Goal: Information Seeking & Learning: Learn about a topic

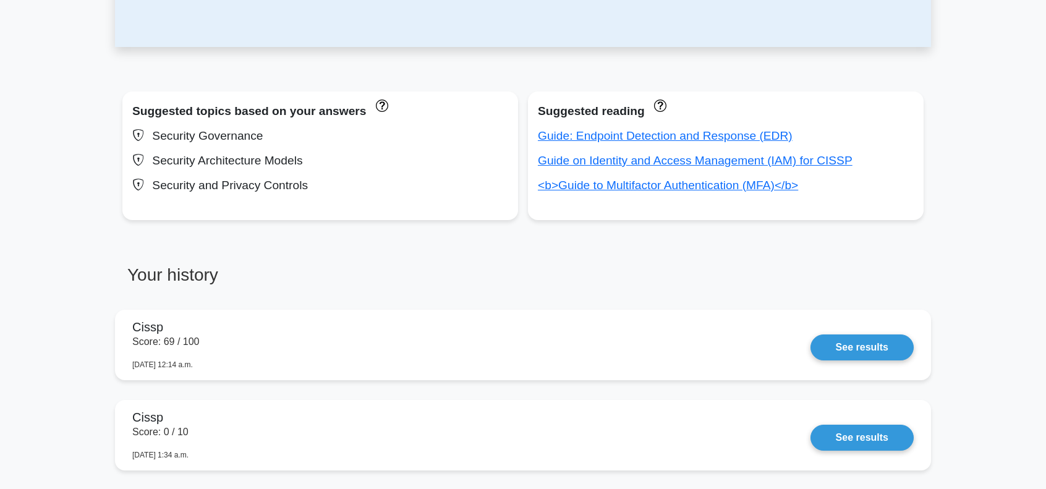
scroll to position [412, 0]
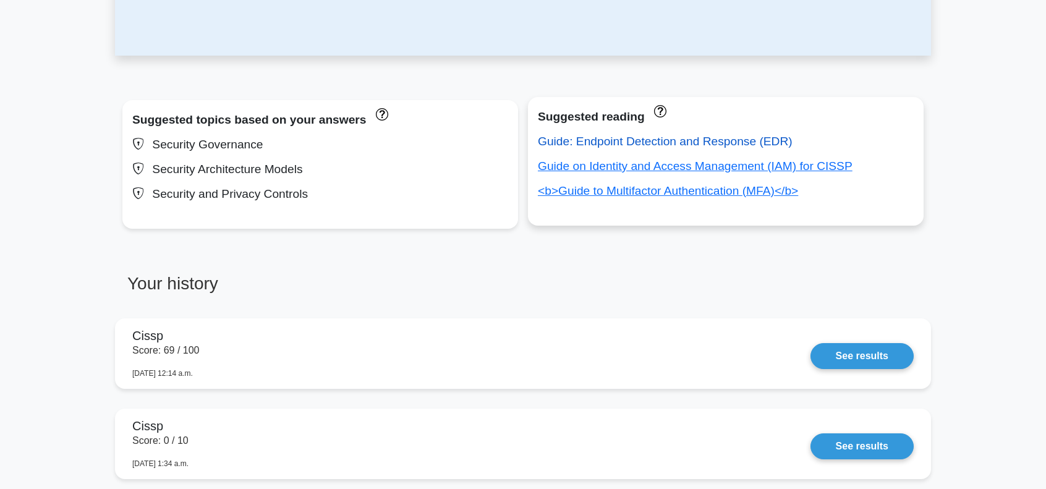
click at [694, 145] on link "Guide: Endpoint Detection and Response (EDR)" at bounding box center [665, 141] width 255 height 13
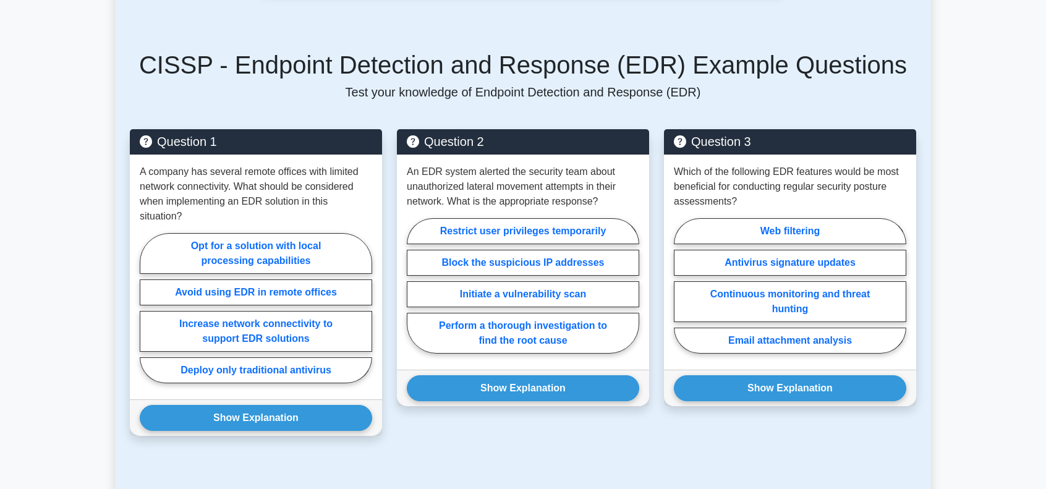
scroll to position [907, 0]
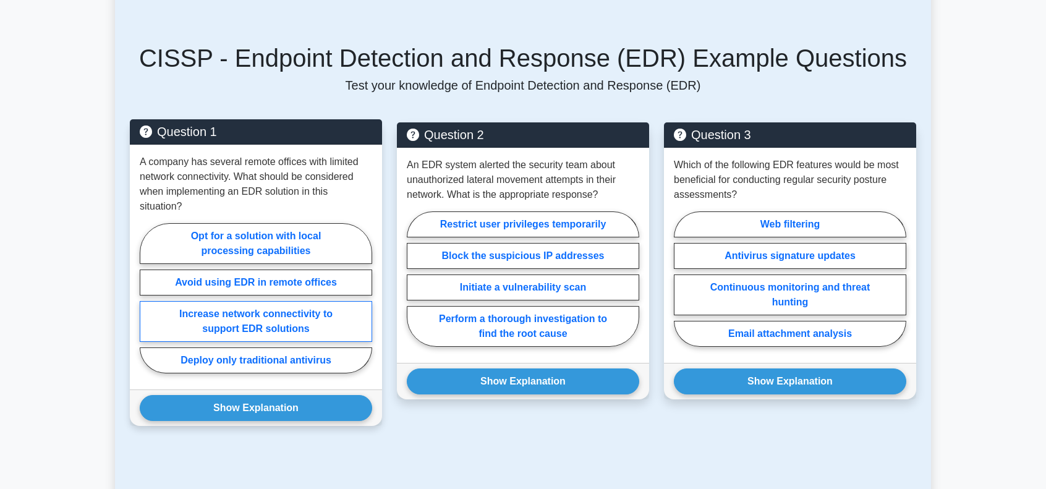
click at [282, 320] on label "Increase network connectivity to support EDR solutions" at bounding box center [256, 321] width 233 height 41
click at [148, 306] on input "Increase network connectivity to support EDR solutions" at bounding box center [144, 302] width 8 height 8
radio input "true"
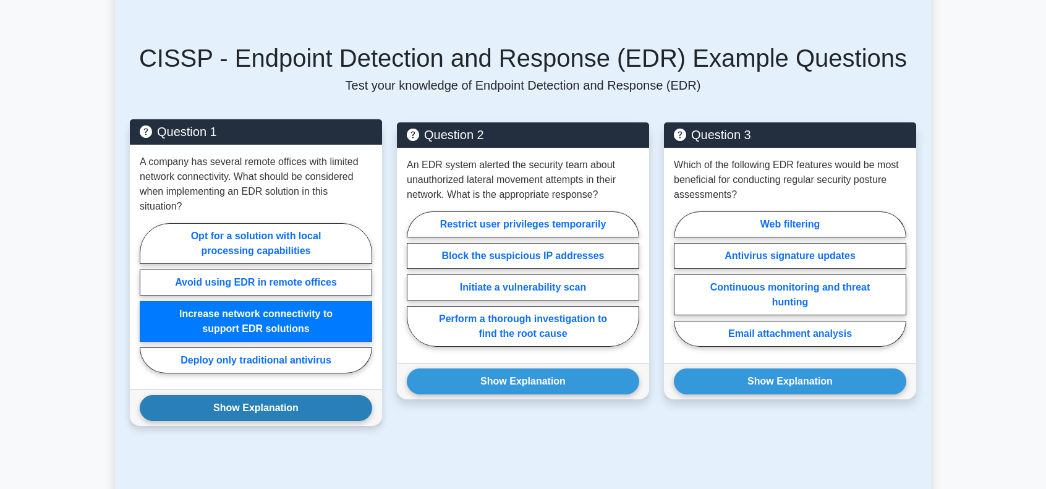
click at [255, 405] on button "Show Explanation" at bounding box center [256, 408] width 233 height 26
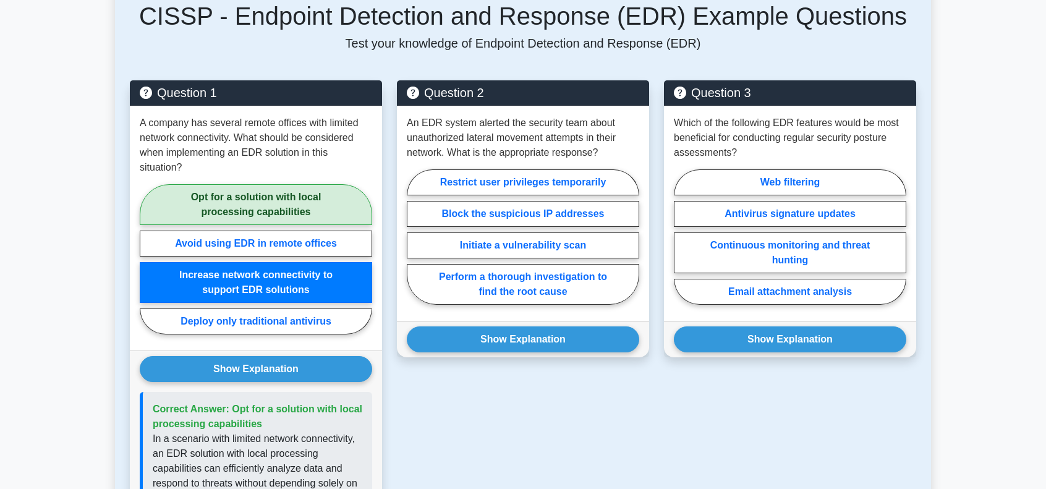
scroll to position [948, 0]
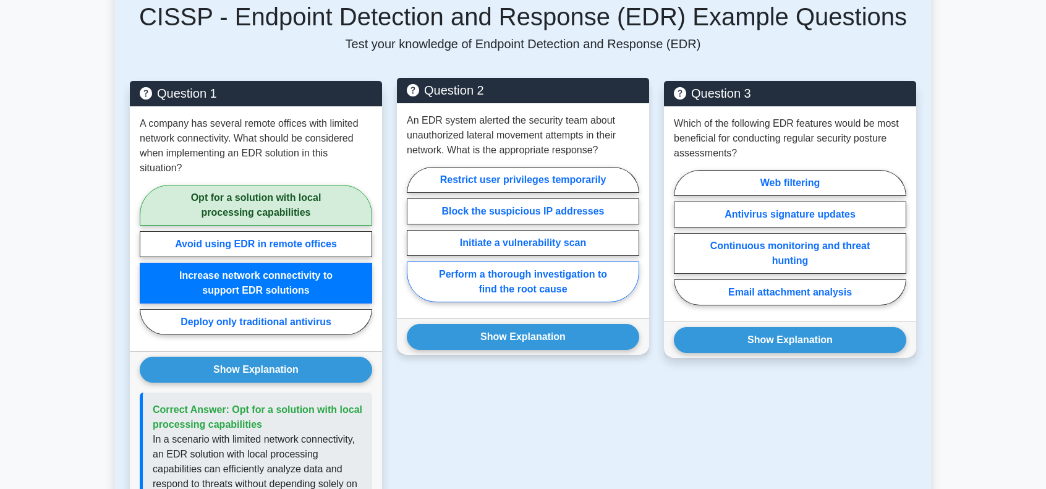
click at [554, 278] on label "Perform a thorough investigation to find the root cause" at bounding box center [523, 282] width 233 height 41
click at [415, 242] on input "Perform a thorough investigation to find the root cause" at bounding box center [411, 238] width 8 height 8
radio input "true"
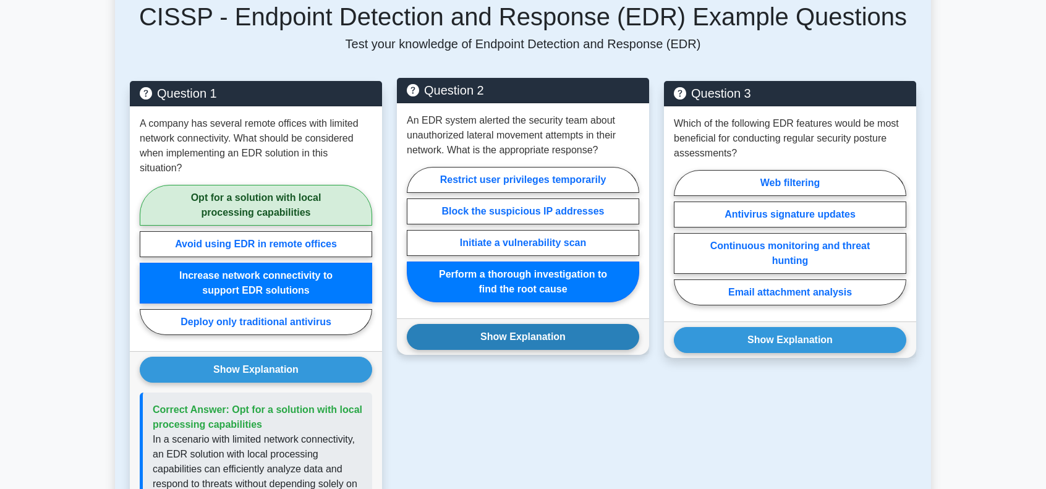
click at [533, 331] on button "Show Explanation" at bounding box center [523, 337] width 233 height 26
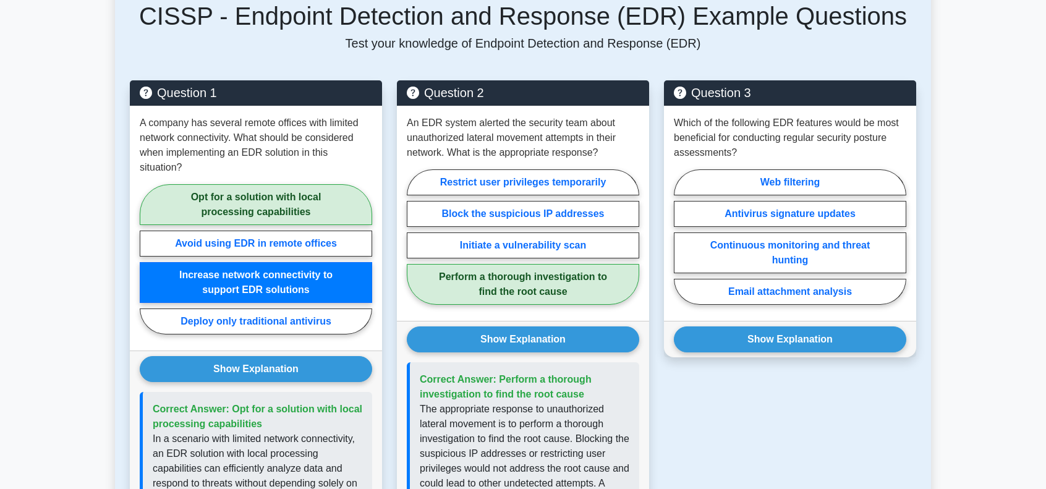
scroll to position [990, 0]
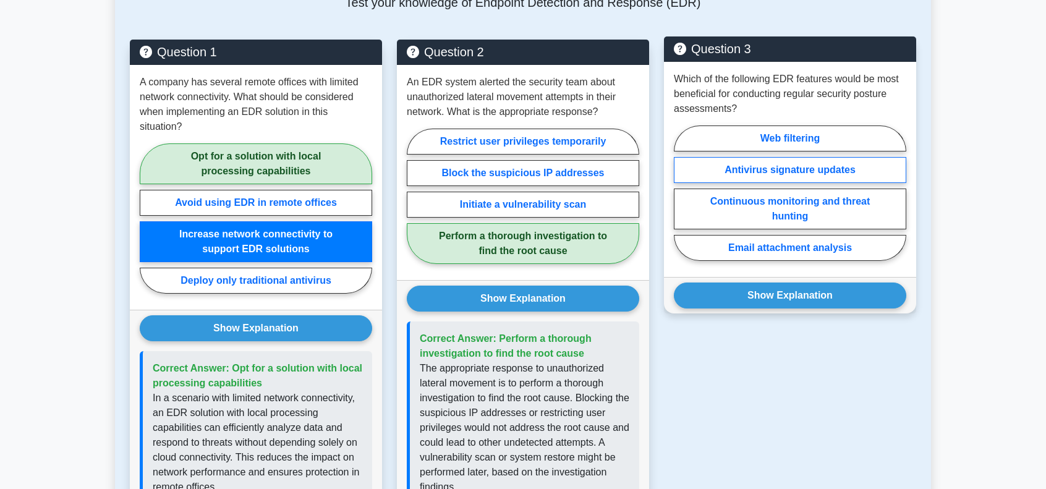
click at [795, 170] on label "Antivirus signature updates" at bounding box center [790, 170] width 233 height 26
click at [682, 193] on input "Antivirus signature updates" at bounding box center [678, 197] width 8 height 8
radio input "true"
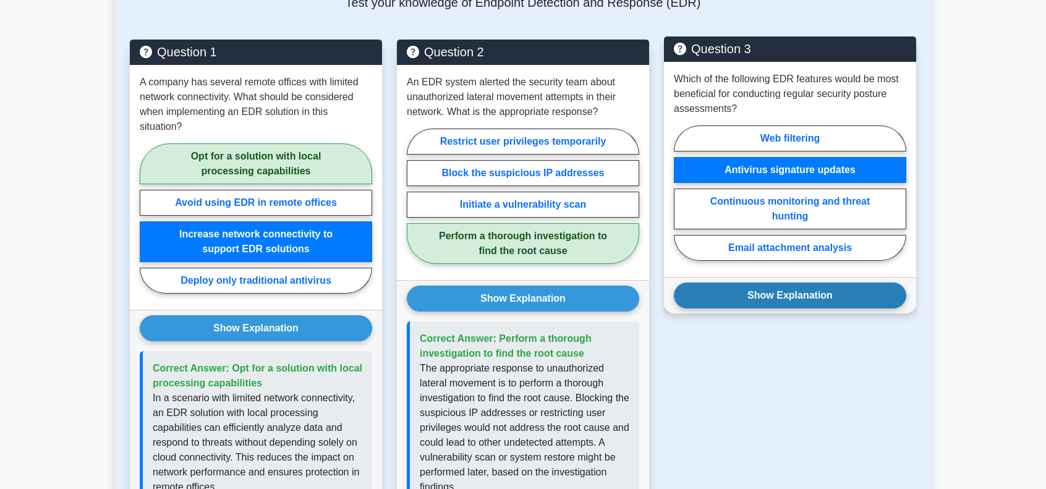
click at [797, 293] on button "Show Explanation" at bounding box center [790, 296] width 233 height 26
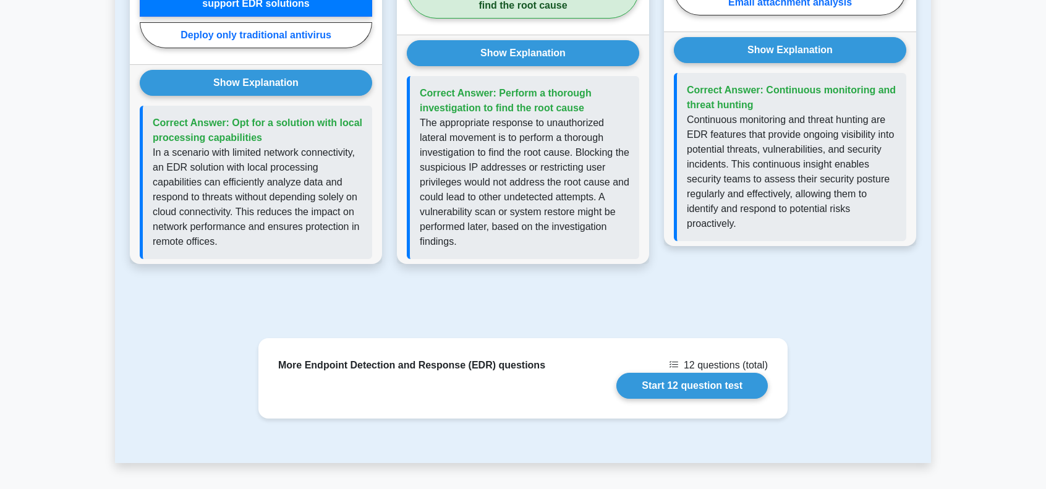
scroll to position [1237, 0]
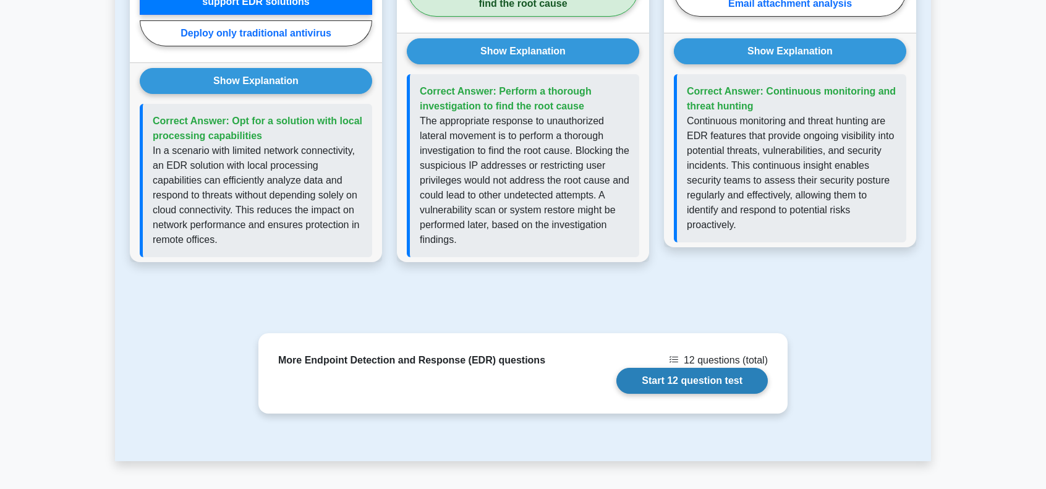
click at [672, 375] on link "Start 12 question test" at bounding box center [693, 381] width 152 height 26
